Goal: Book appointment/travel/reservation

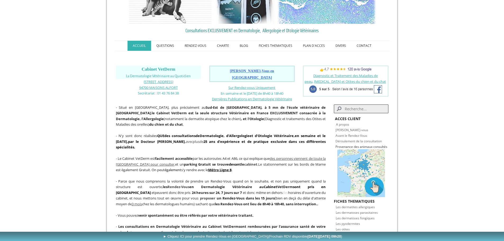
scroll to position [53, 0]
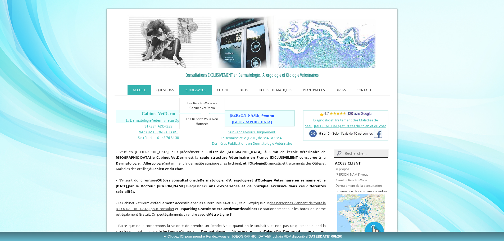
click at [191, 88] on link "RENDEZ-VOUS" at bounding box center [195, 90] width 32 height 10
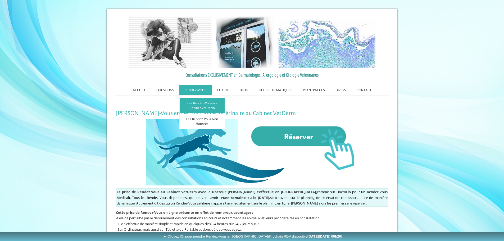
click at [205, 104] on link "Les Rendez-Vous au Cabinet VetDerm" at bounding box center [201, 105] width 45 height 15
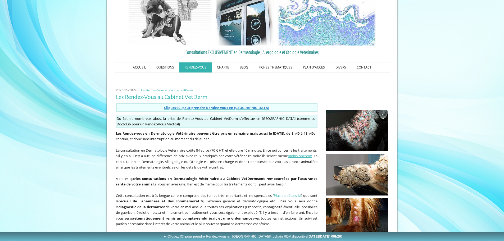
scroll to position [8, 0]
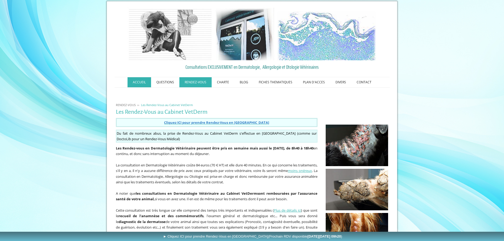
click at [140, 82] on link "ACCUEIL" at bounding box center [139, 82] width 24 height 10
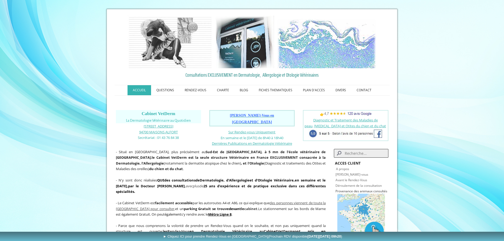
click at [241, 114] on span "Prendre Rendez-Vous en Ligne" at bounding box center [252, 118] width 44 height 11
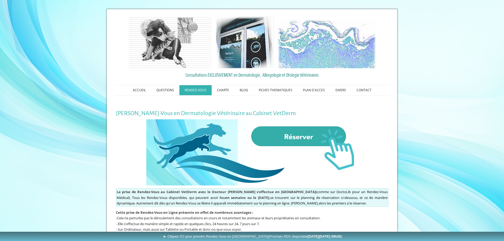
click at [298, 134] on img at bounding box center [251, 152] width 211 height 66
